Goal: Task Accomplishment & Management: Manage account settings

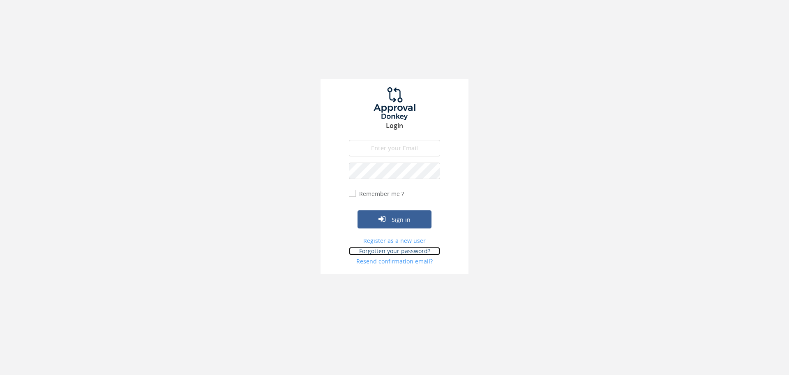
click at [398, 251] on link "Forgotten your password?" at bounding box center [394, 251] width 91 height 8
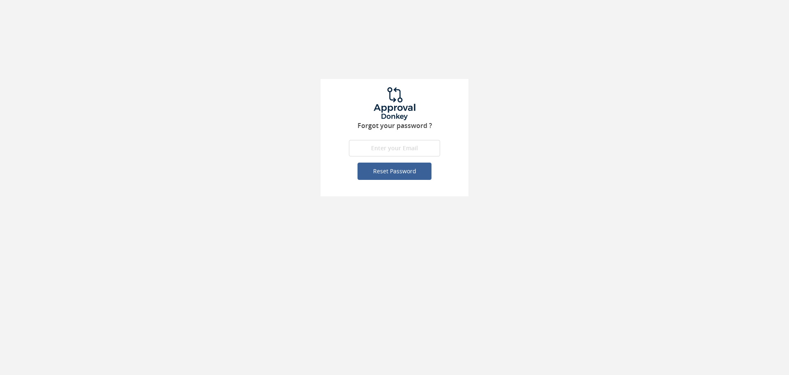
click at [376, 153] on input "email" at bounding box center [394, 148] width 91 height 16
type input "[PERSON_NAME][EMAIL_ADDRESS][DOMAIN_NAME]"
click at [378, 175] on button "Reset Password" at bounding box center [395, 170] width 74 height 17
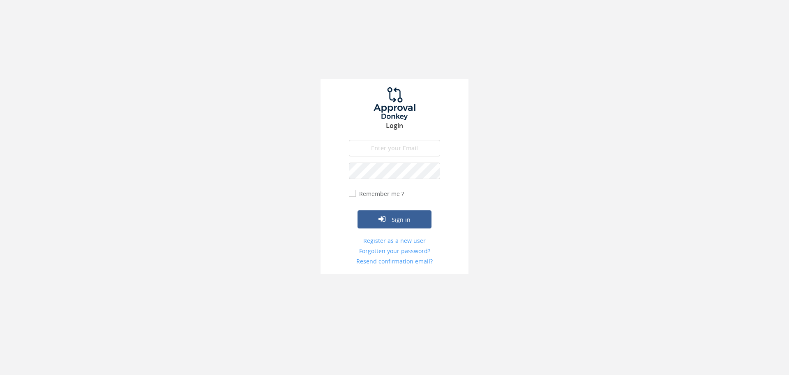
click at [415, 146] on input "email" at bounding box center [394, 148] width 91 height 16
type input "[PERSON_NAME][EMAIL_ADDRESS][DOMAIN_NAME]"
click at [391, 222] on button "Sign in" at bounding box center [395, 219] width 74 height 18
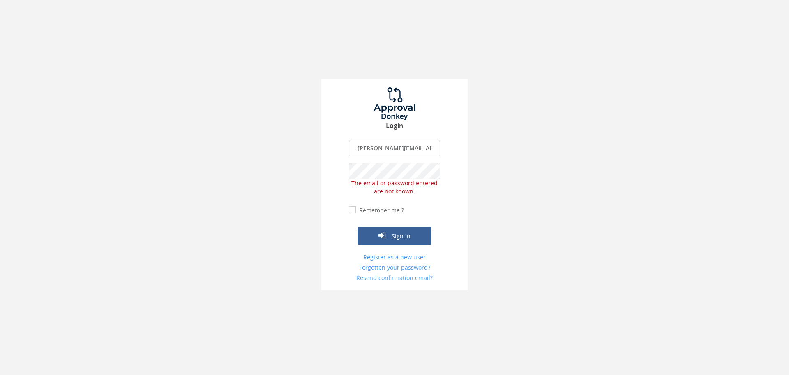
click at [419, 148] on input "[PERSON_NAME][EMAIL_ADDRESS][DOMAIN_NAME]" at bounding box center [394, 148] width 91 height 16
click at [410, 267] on link "Forgotten your password?" at bounding box center [394, 267] width 91 height 8
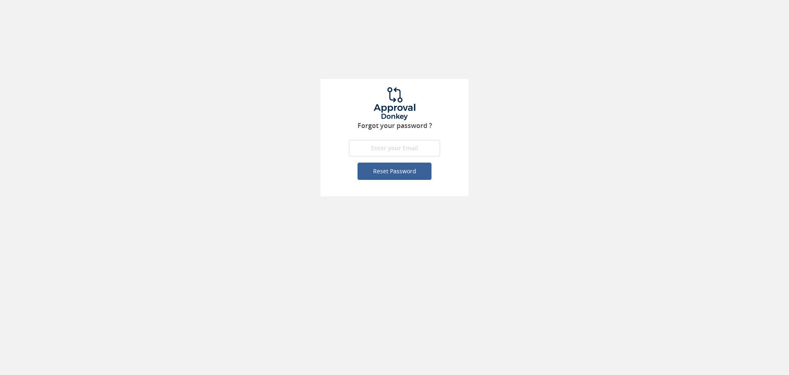
click at [394, 146] on input "email" at bounding box center [394, 148] width 91 height 16
type input "[PERSON_NAME][EMAIL_ADDRESS][DOMAIN_NAME]"
click at [403, 167] on button "Reset Password" at bounding box center [395, 170] width 74 height 17
